Goal: Book appointment/travel/reservation

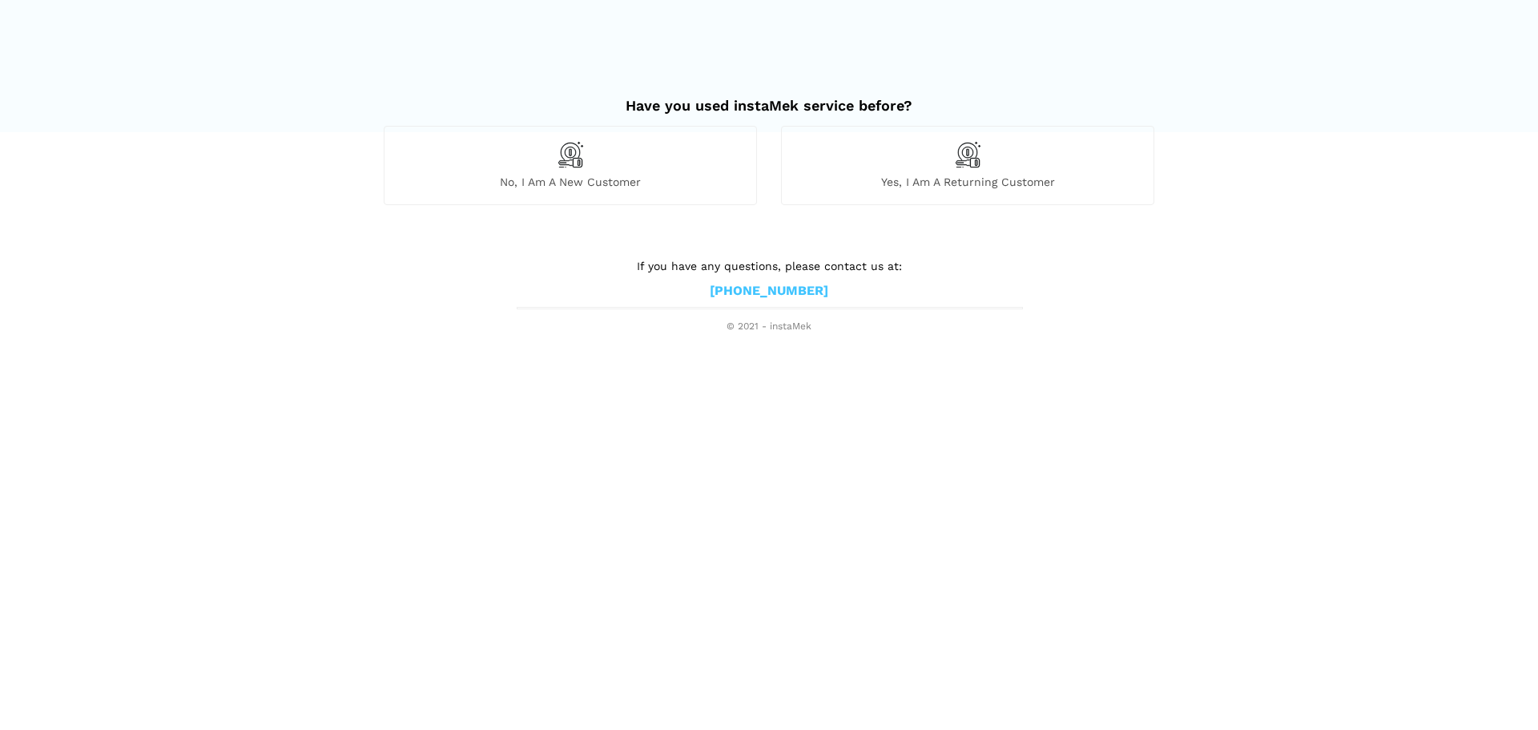
click at [648, 181] on span "No, I am a new customer" at bounding box center [571, 182] width 372 height 14
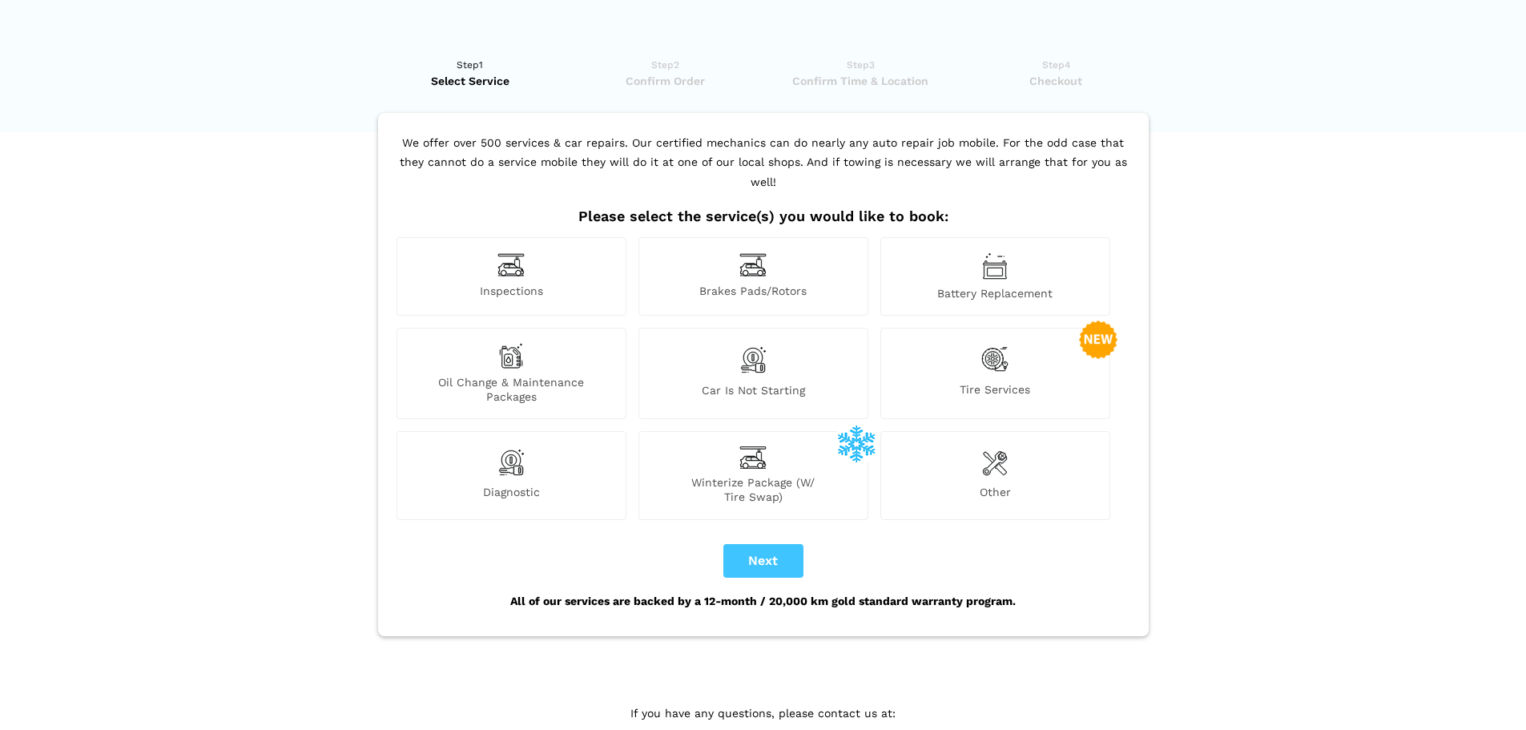
click at [567, 246] on div "Inspections" at bounding box center [512, 276] width 230 height 79
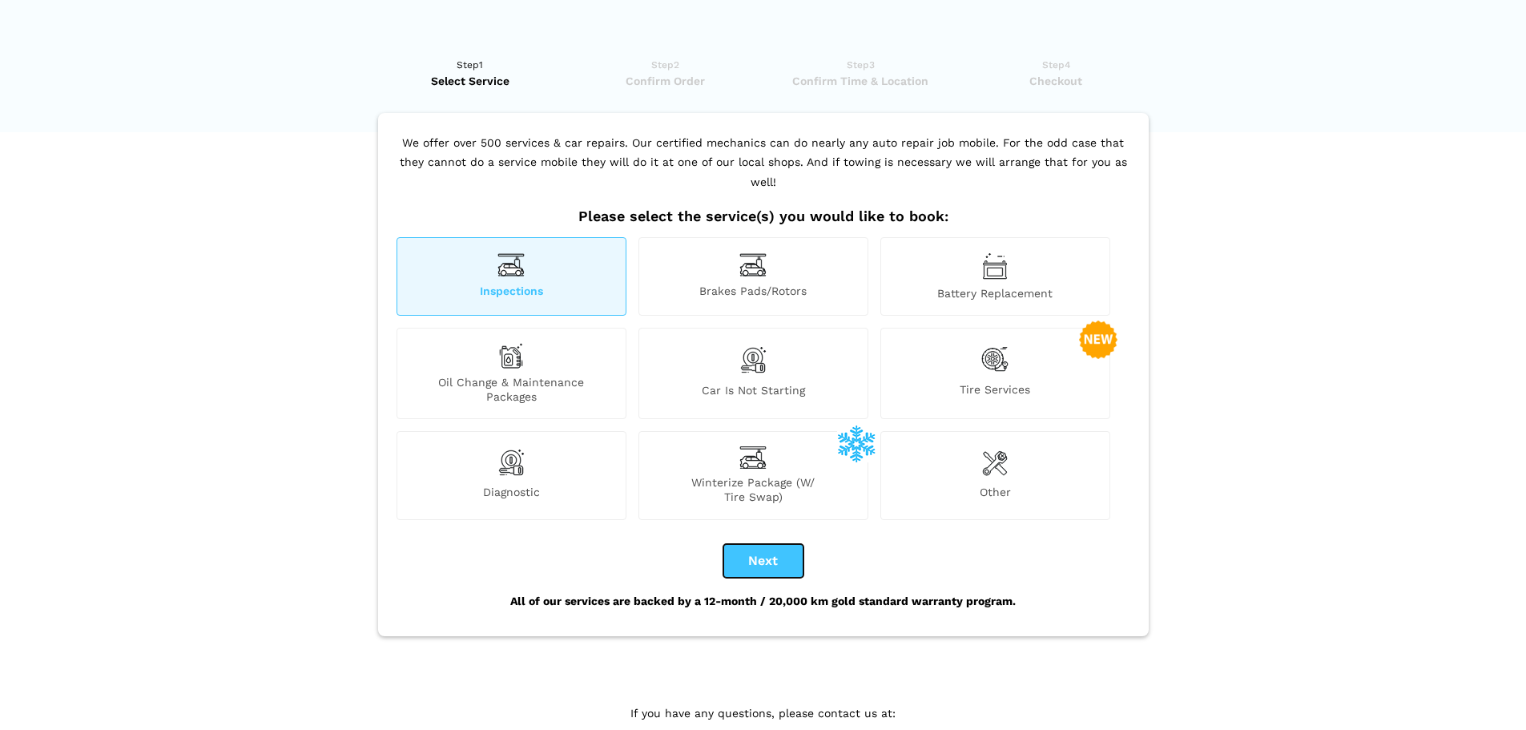
click at [766, 544] on button "Next" at bounding box center [764, 561] width 80 height 34
checkbox input "true"
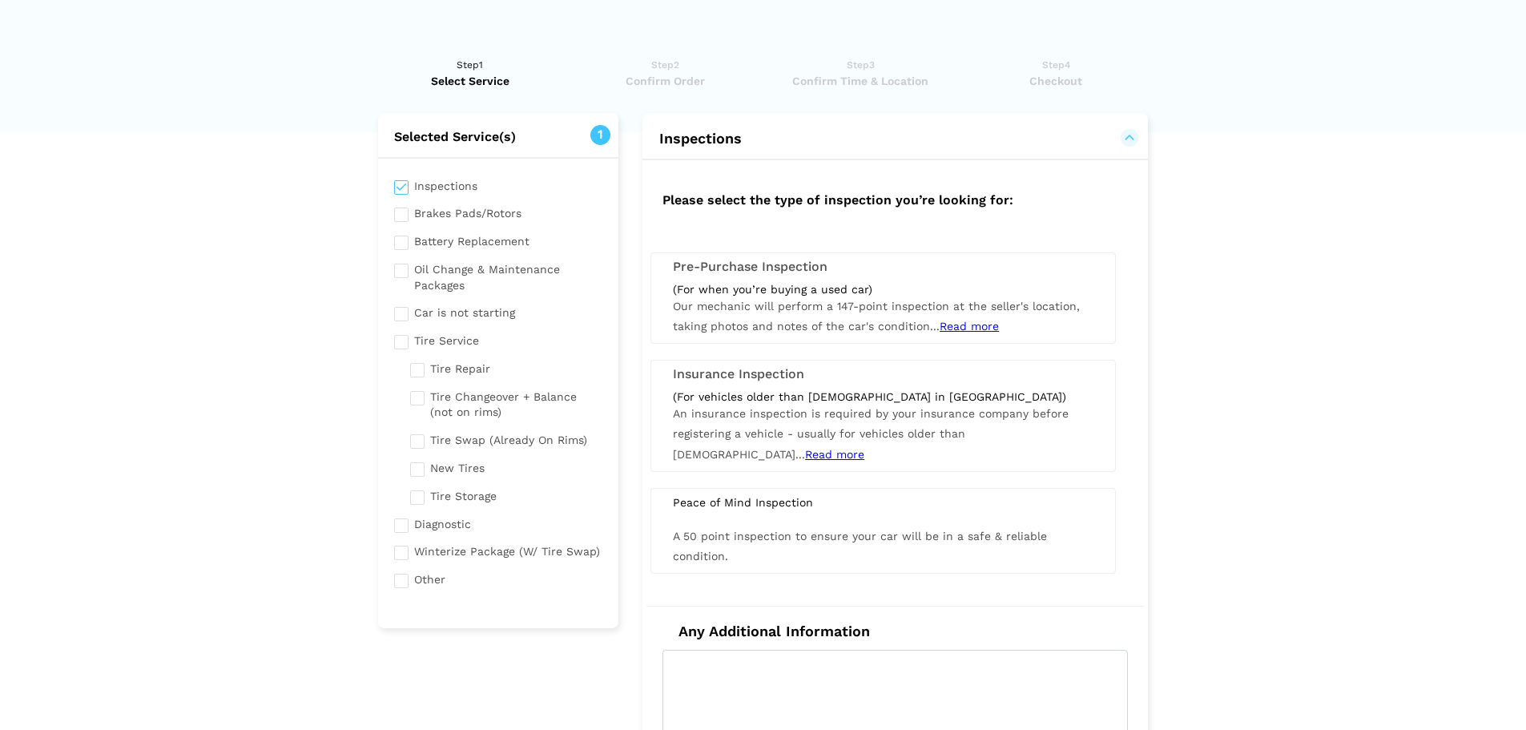
click at [1010, 278] on div "Pre-Purchase Inspection (For when you’re buying a used car) Our mechanic will p…" at bounding box center [884, 297] width 466 height 91
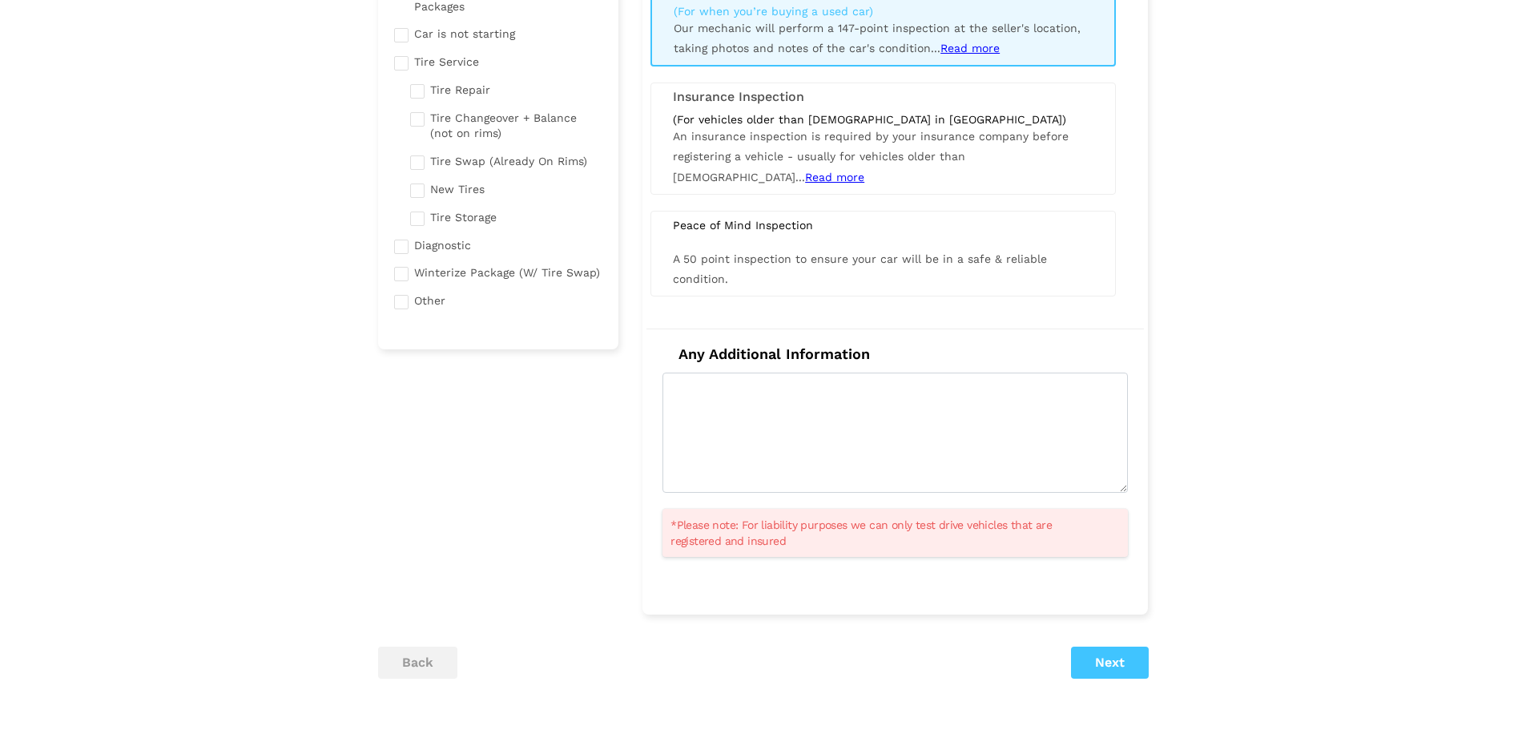
scroll to position [321, 0]
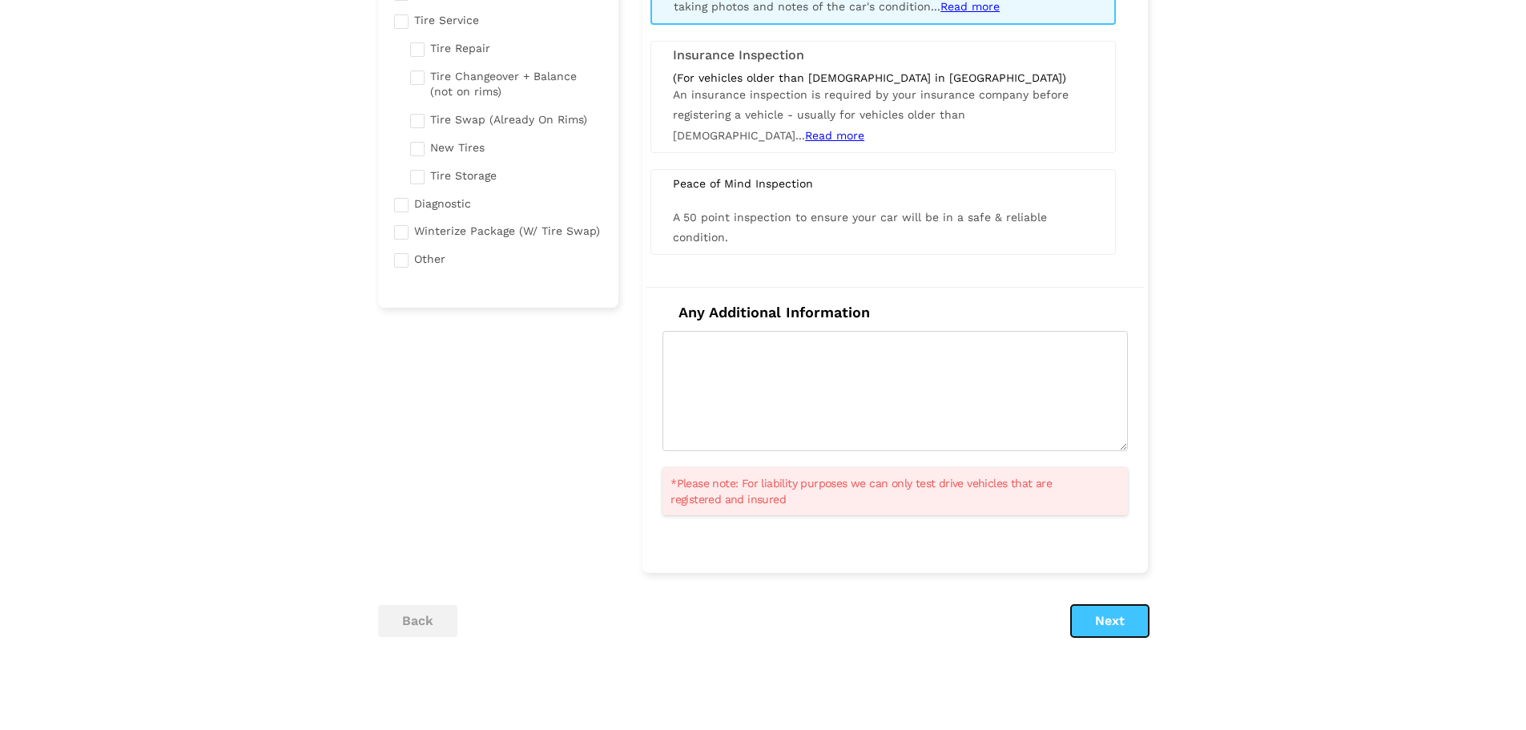
click at [1108, 618] on button "Next" at bounding box center [1110, 621] width 78 height 32
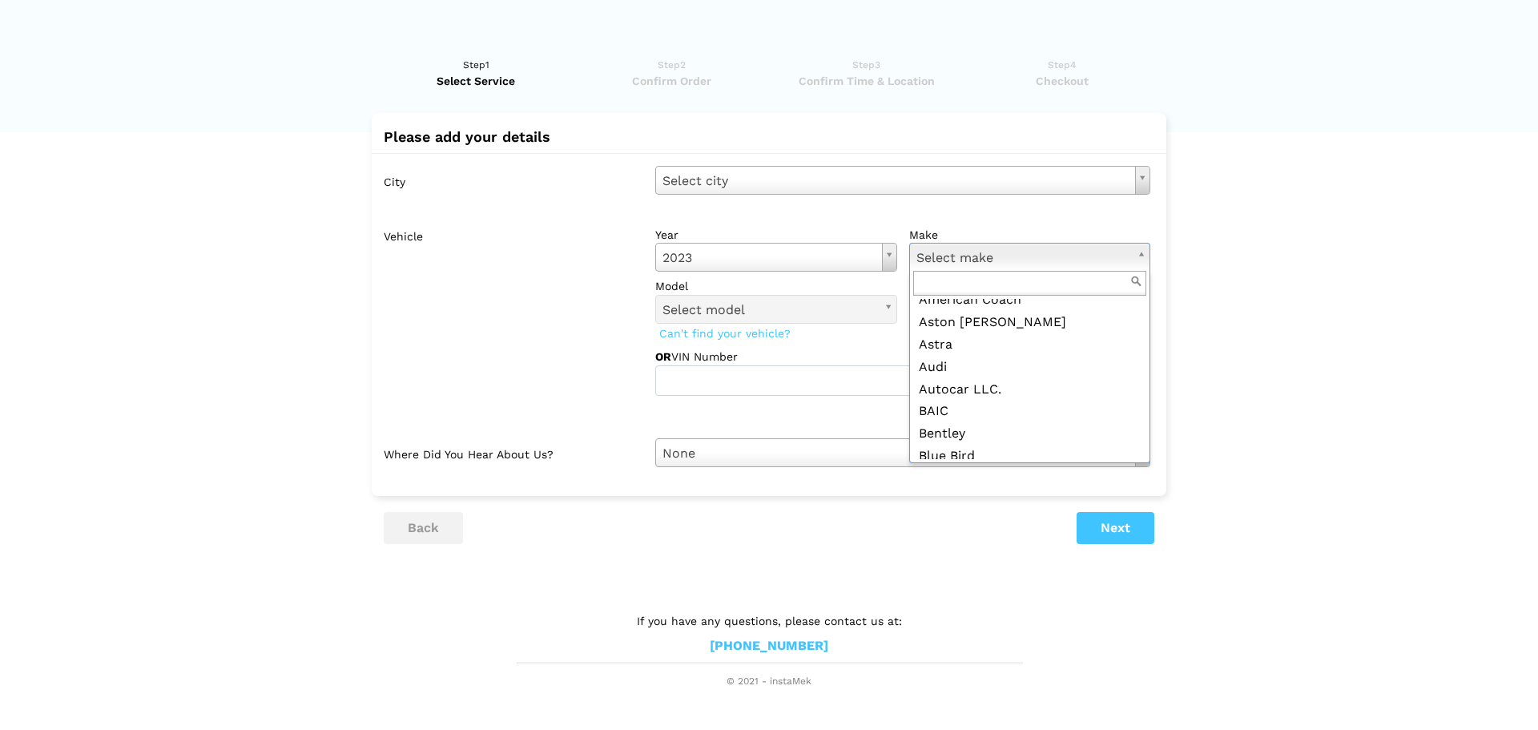
scroll to position [0, 0]
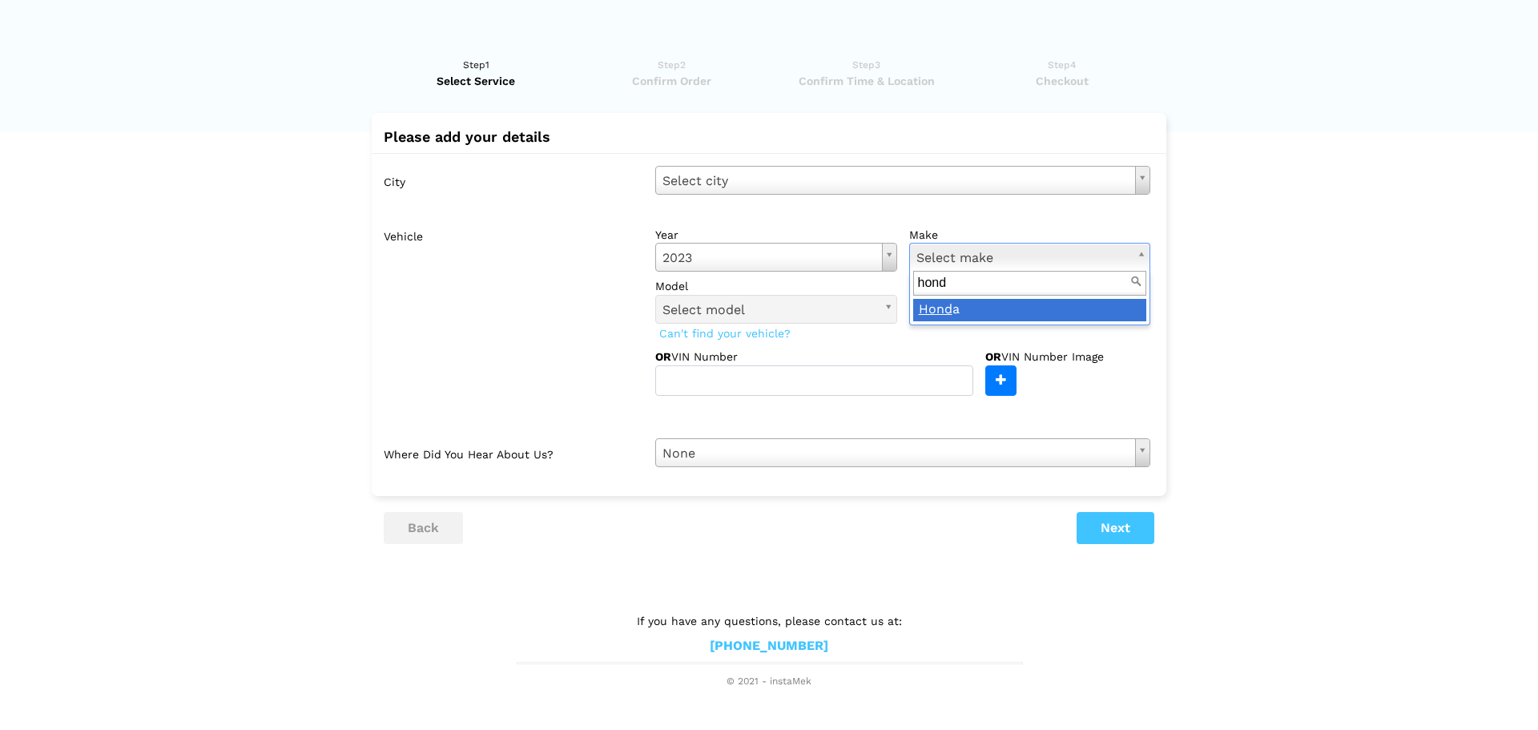
type input "hond"
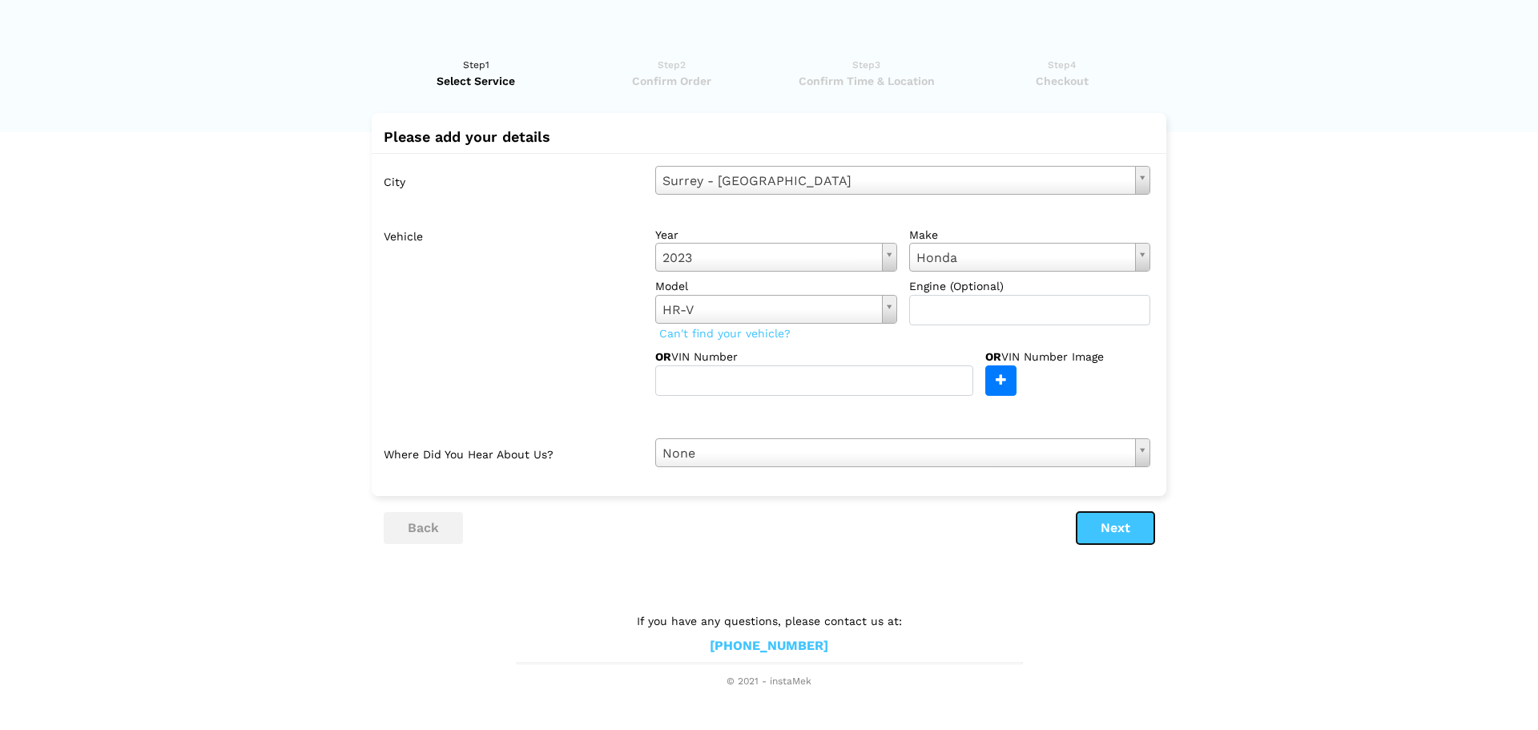
click at [1099, 537] on button "Next" at bounding box center [1116, 528] width 78 height 32
